Goal: Find specific page/section: Find specific page/section

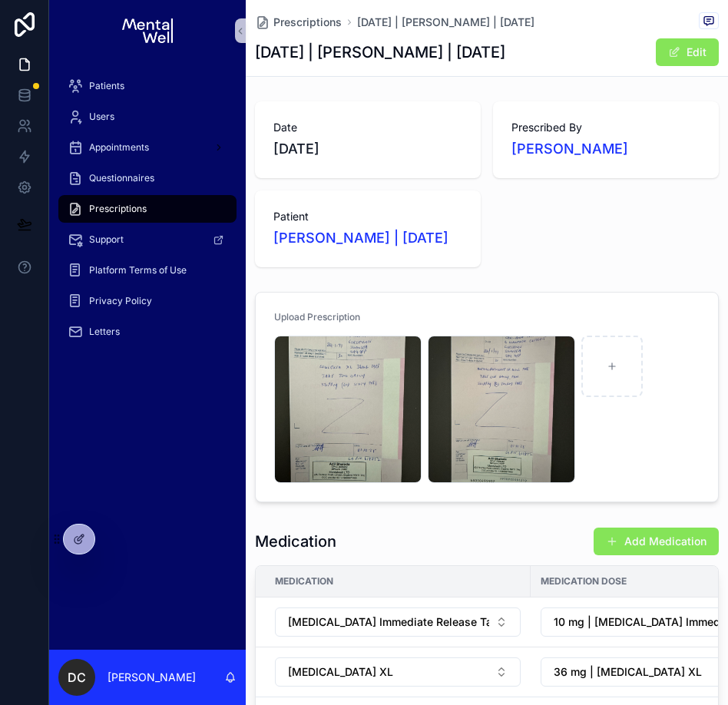
scroll to position [145, 0]
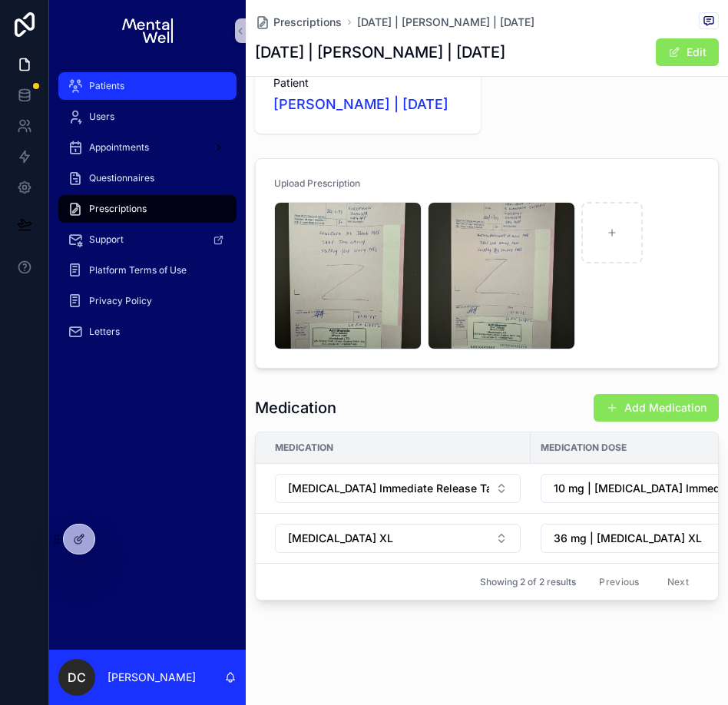
click at [145, 83] on div "Patients" at bounding box center [148, 86] width 160 height 25
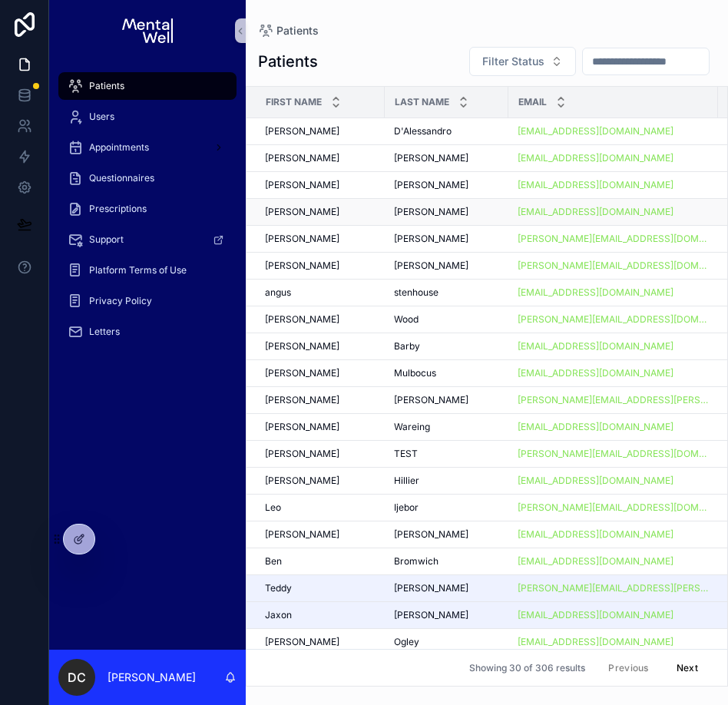
click at [458, 213] on div "[PERSON_NAME]" at bounding box center [446, 212] width 105 height 12
click at [459, 240] on div "[PERSON_NAME] [PERSON_NAME]" at bounding box center [446, 239] width 105 height 12
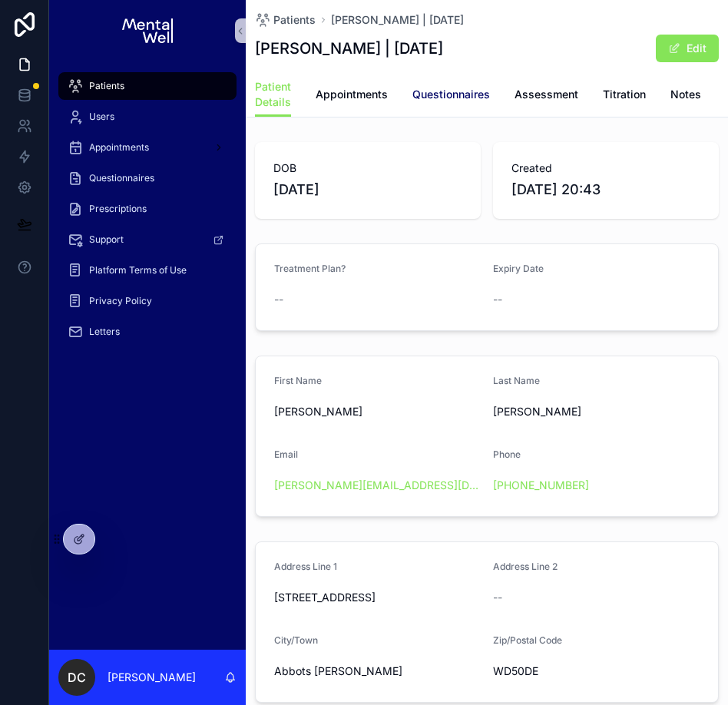
click at [435, 93] on span "Questionnaires" at bounding box center [452, 94] width 78 height 15
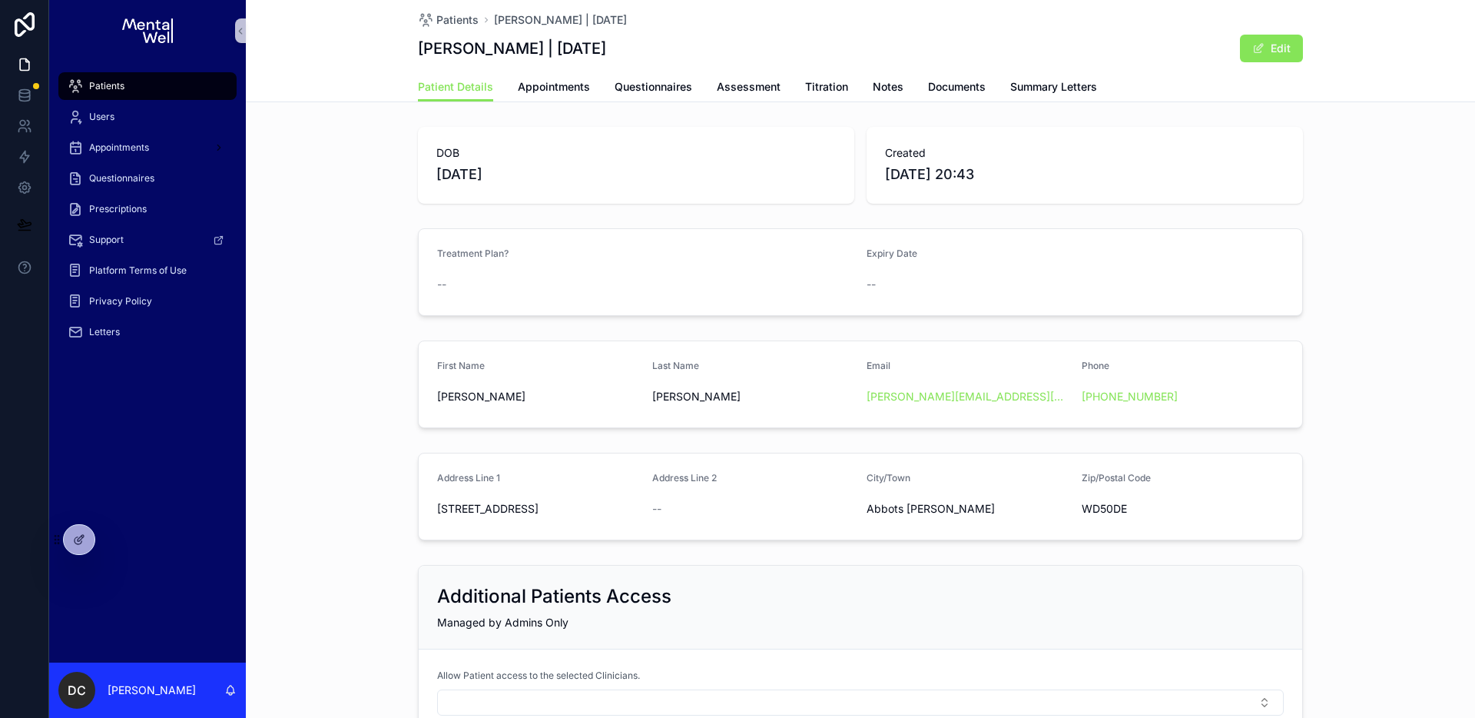
click at [149, 95] on div "Patients" at bounding box center [148, 86] width 160 height 25
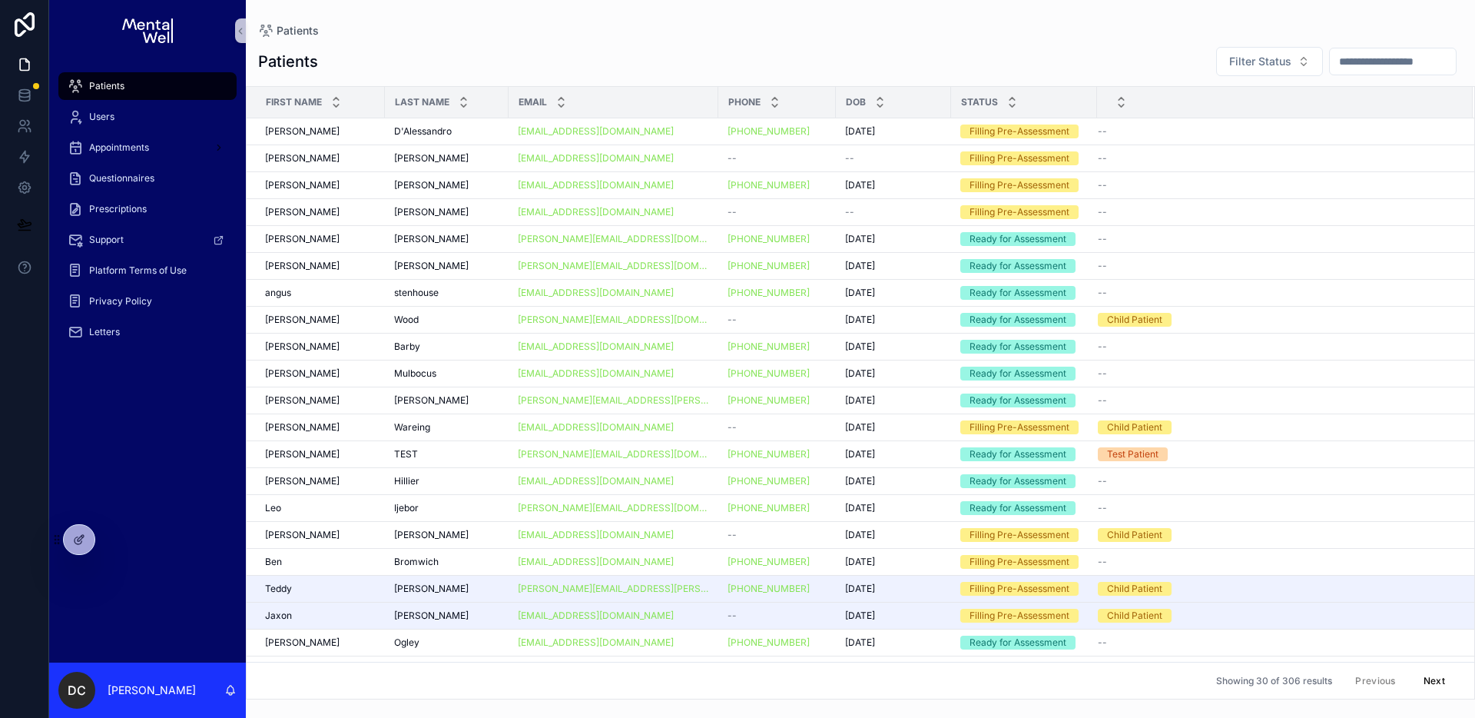
click at [728, 57] on input "scrollable content" at bounding box center [1393, 62] width 126 height 22
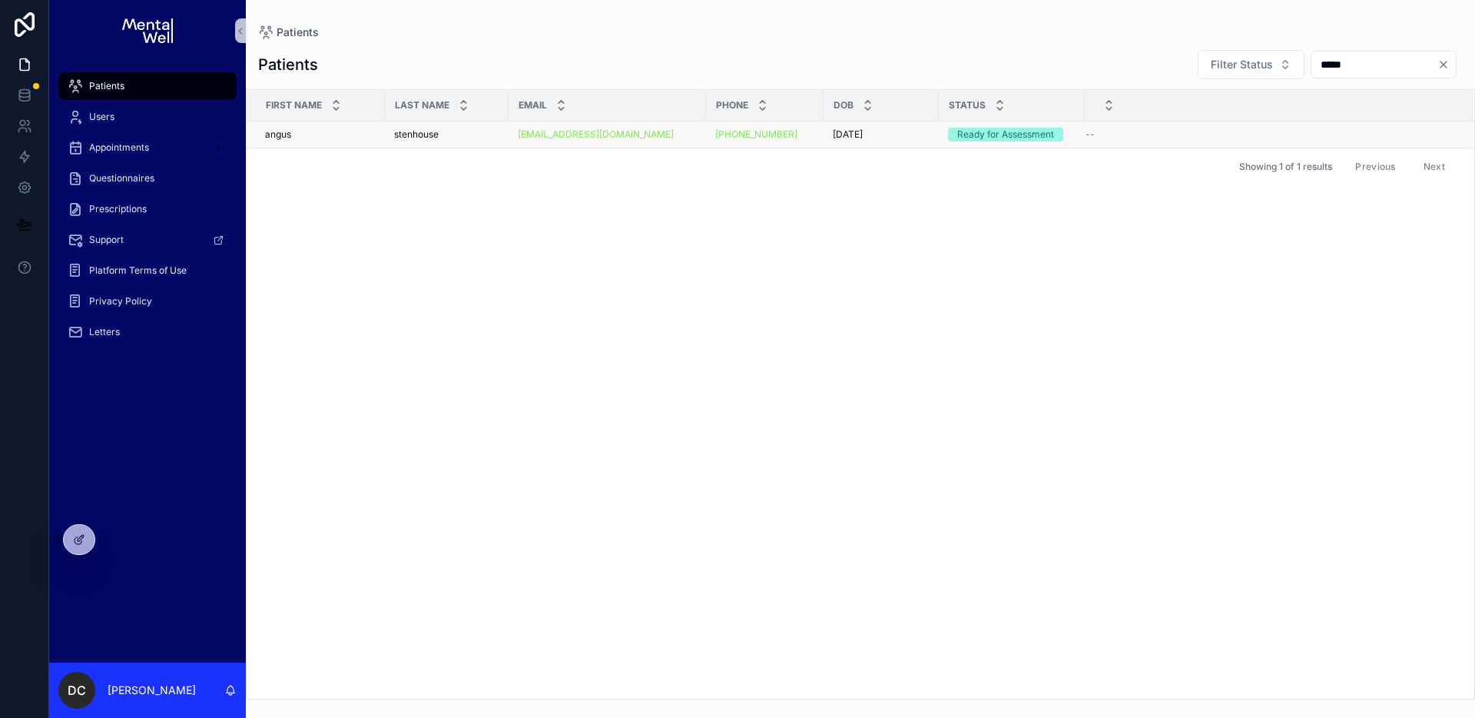
type input "*****"
click at [486, 136] on div "stenhouse stenhouse" at bounding box center [446, 134] width 105 height 12
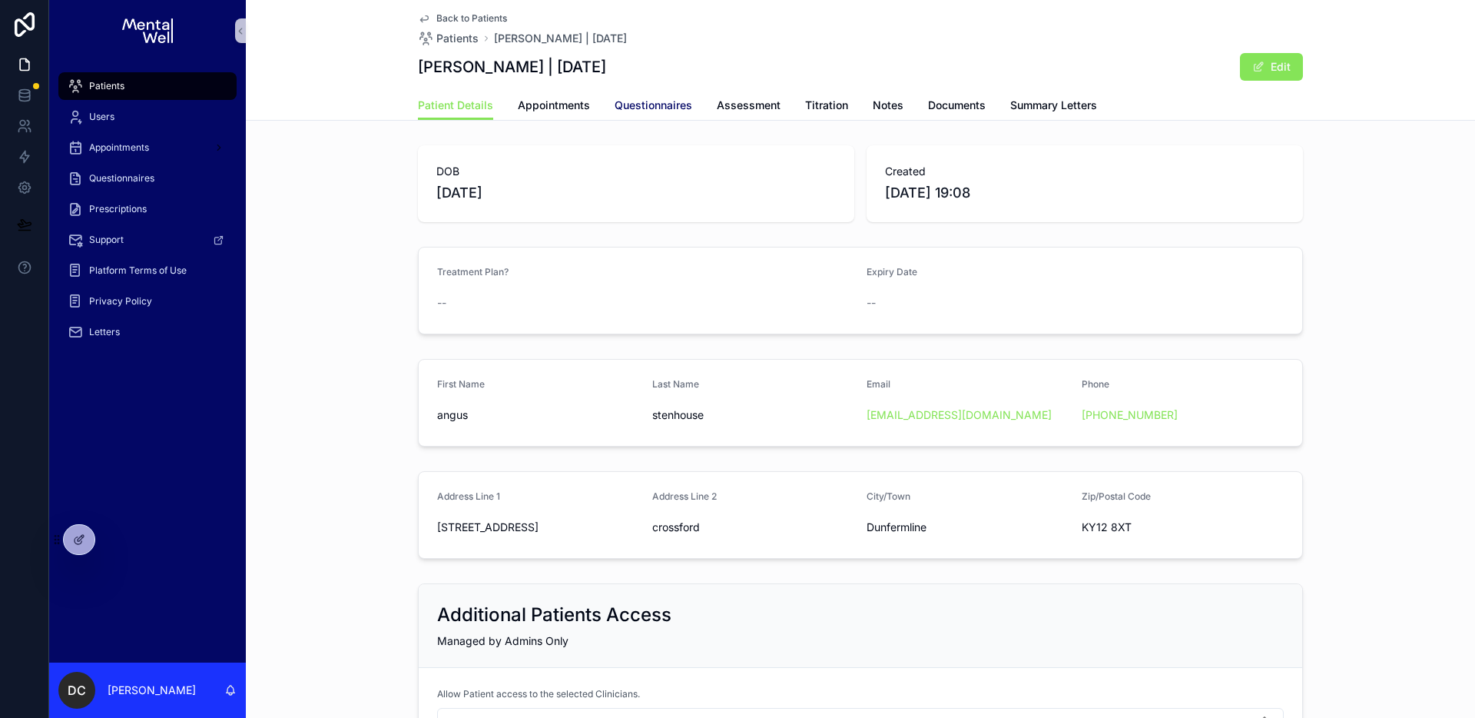
click at [651, 110] on span "Questionnaires" at bounding box center [654, 105] width 78 height 15
